Goal: Task Accomplishment & Management: Complete application form

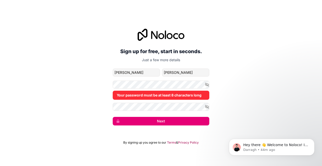
click at [169, 121] on button "Next" at bounding box center [161, 121] width 96 height 9
click at [165, 115] on form "[PERSON_NAME][EMAIL_ADDRESS][DOMAIN_NAME] [PERSON_NAME] Your password must be a…" at bounding box center [161, 96] width 96 height 57
click at [161, 122] on button "Next" at bounding box center [161, 121] width 96 height 9
click at [206, 107] on icon "button" at bounding box center [206, 106] width 5 height 5
click at [162, 121] on button "Next" at bounding box center [161, 121] width 96 height 9
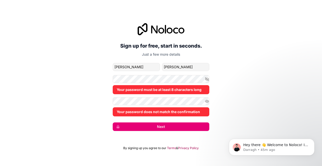
click at [158, 83] on div "Your password must be at least 8 characters long" at bounding box center [161, 84] width 96 height 19
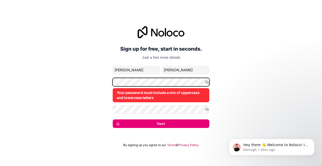
click at [94, 79] on div "Sign up for free, start in seconds. Just a few more details [PERSON_NAME][EMAIL…" at bounding box center [161, 77] width 322 height 116
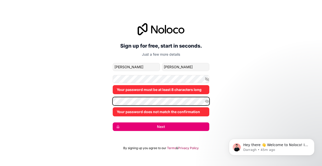
click at [98, 98] on div "Sign up for free, start in seconds. Just a few more details [PERSON_NAME][EMAIL…" at bounding box center [161, 77] width 322 height 122
click at [99, 100] on div "Sign up for free, start in seconds. Just a few more details [PERSON_NAME][EMAIL…" at bounding box center [161, 77] width 322 height 122
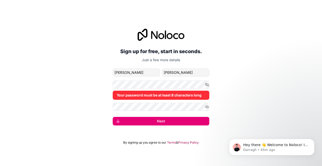
click at [121, 88] on div "Your password must be at least 8 characters long" at bounding box center [161, 89] width 96 height 19
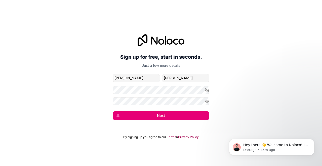
click at [158, 115] on button "Next" at bounding box center [161, 115] width 96 height 9
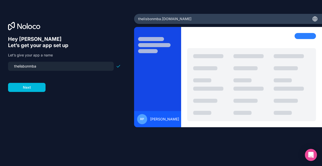
click at [37, 85] on button "Next" at bounding box center [26, 87] width 37 height 9
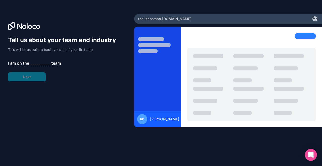
click at [35, 61] on span "__________" at bounding box center [40, 63] width 20 height 6
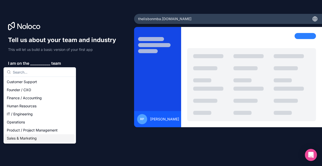
click at [32, 137] on div "Sales & Marketing" at bounding box center [40, 138] width 70 height 8
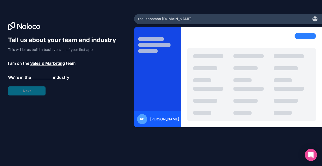
click at [36, 78] on span "__________" at bounding box center [42, 77] width 20 height 6
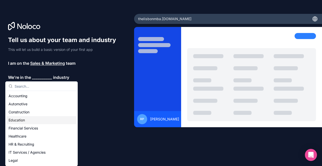
click at [22, 120] on div "Education" at bounding box center [42, 120] width 70 height 8
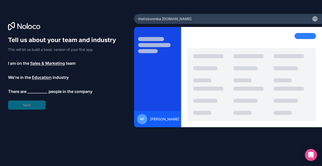
click at [37, 94] on span "__________" at bounding box center [37, 91] width 20 height 6
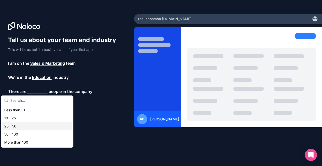
click at [17, 125] on div "25 - 50" at bounding box center [37, 126] width 70 height 8
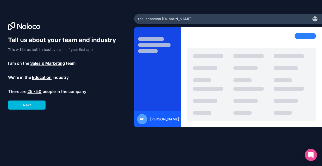
click at [40, 107] on button "Next" at bounding box center [26, 104] width 37 height 9
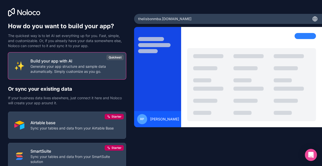
click at [75, 67] on p "Generate your app structure and sample data automatically. Simply customize as …" at bounding box center [74, 69] width 89 height 10
click at [74, 67] on p "Generate your app structure and sample data automatically. Simply customize as …" at bounding box center [74, 69] width 89 height 10
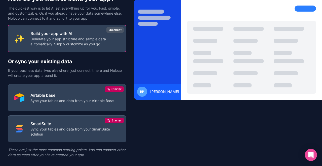
scroll to position [38, 0]
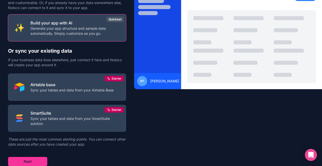
click at [63, 33] on p "Generate your app structure and sample data automatically. Simply customize as …" at bounding box center [74, 31] width 89 height 10
click at [33, 161] on button "Next" at bounding box center [27, 161] width 39 height 9
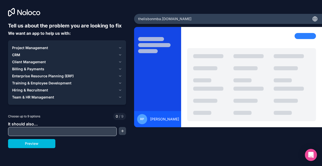
click at [120, 97] on icon "button" at bounding box center [120, 96] width 2 height 1
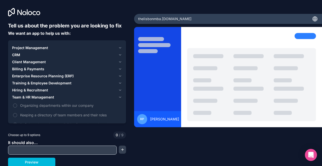
scroll to position [1, 0]
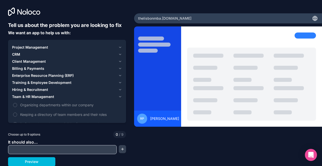
click at [118, 90] on icon "button" at bounding box center [120, 89] width 4 height 4
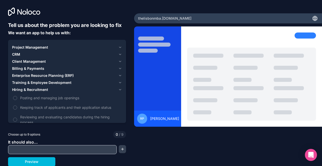
click at [118, 82] on icon "button" at bounding box center [120, 82] width 4 height 4
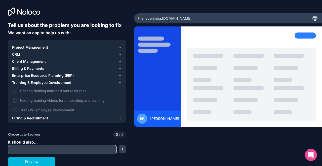
click at [116, 75] on button "Enterprise Resource Planning (ERP)" at bounding box center [67, 75] width 110 height 7
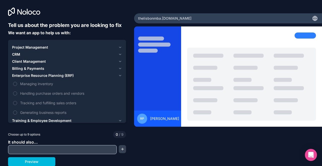
click at [28, 53] on div "CRM" at bounding box center [64, 54] width 104 height 5
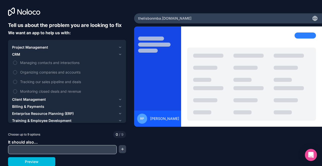
click at [118, 47] on icon "button" at bounding box center [120, 47] width 4 height 4
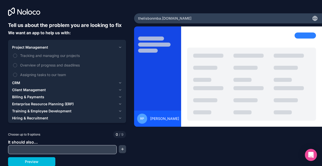
click at [32, 149] on input "text" at bounding box center [62, 149] width 106 height 7
type input "App with AI"
click at [34, 89] on span "Client Management" at bounding box center [29, 89] width 34 height 5
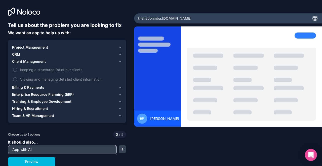
click at [51, 87] on div "Billing & Payments" at bounding box center [64, 87] width 104 height 5
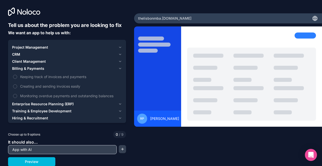
click at [47, 103] on span "Enterprise Resource Planning (ERP)" at bounding box center [43, 103] width 62 height 5
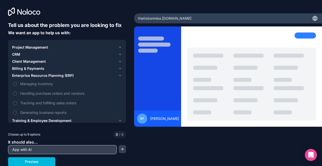
click at [19, 111] on label "Generating business reports" at bounding box center [67, 112] width 110 height 9
click at [17, 111] on button "Generating business reports" at bounding box center [15, 112] width 4 height 4
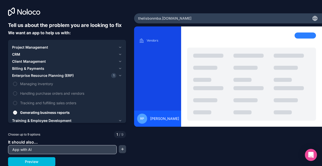
click at [118, 118] on icon "button" at bounding box center [120, 120] width 4 height 4
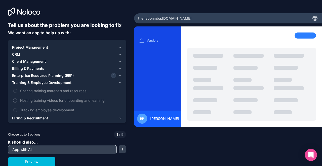
click at [120, 117] on icon "button" at bounding box center [120, 118] width 4 height 4
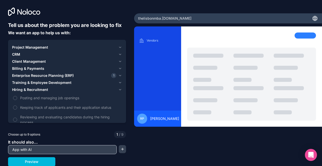
click at [42, 47] on span "Project Management" at bounding box center [30, 47] width 36 height 5
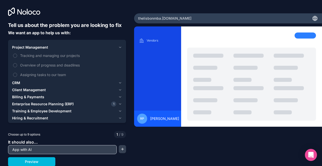
click at [37, 55] on span "Tracking and managing our projects" at bounding box center [70, 55] width 101 height 5
click at [17, 55] on button "Tracking and managing our projects" at bounding box center [15, 56] width 4 height 4
click at [47, 161] on button "Preview" at bounding box center [31, 161] width 47 height 9
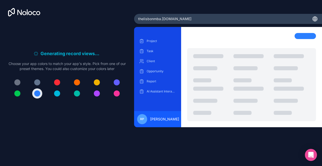
click at [189, 106] on div at bounding box center [251, 84] width 129 height 73
